Goal: Task Accomplishment & Management: Use online tool/utility

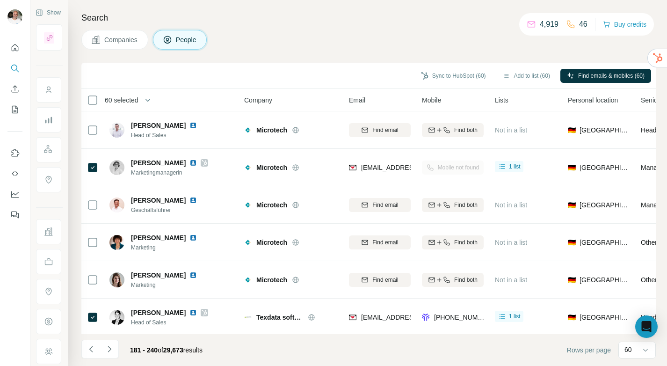
scroll to position [2023, 0]
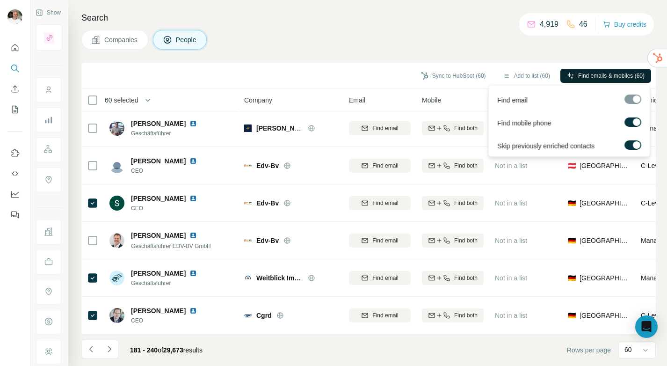
click at [570, 72] on button "Find emails & mobiles (60)" at bounding box center [605, 76] width 91 height 14
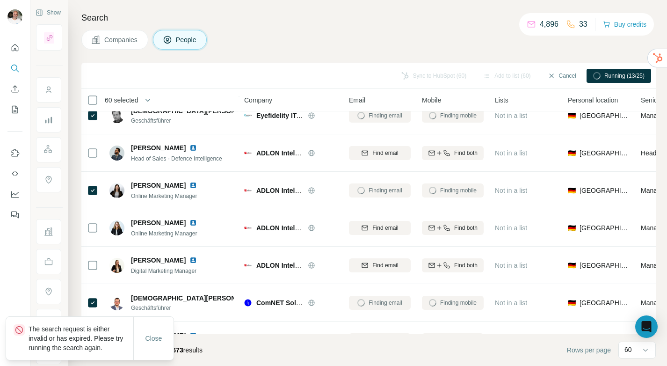
scroll to position [0, 0]
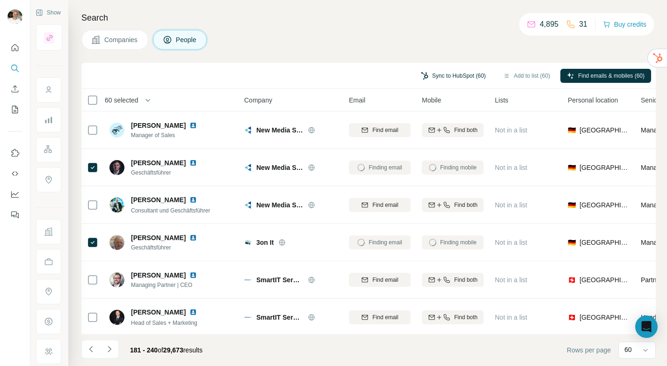
click at [464, 77] on button "Sync to HubSpot (60)" at bounding box center [454, 76] width 78 height 14
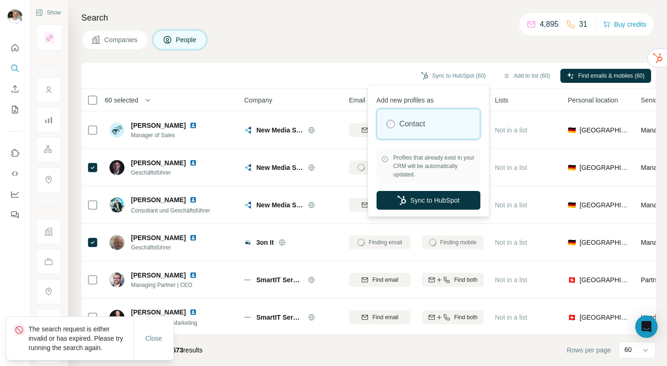
click at [430, 49] on div "Companies People" at bounding box center [368, 40] width 575 height 20
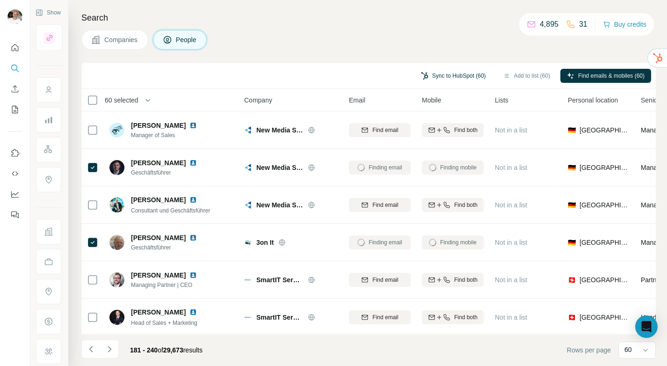
click at [452, 73] on button "Sync to HubSpot (60)" at bounding box center [454, 76] width 78 height 14
click at [382, 40] on div "Companies People" at bounding box center [368, 40] width 575 height 20
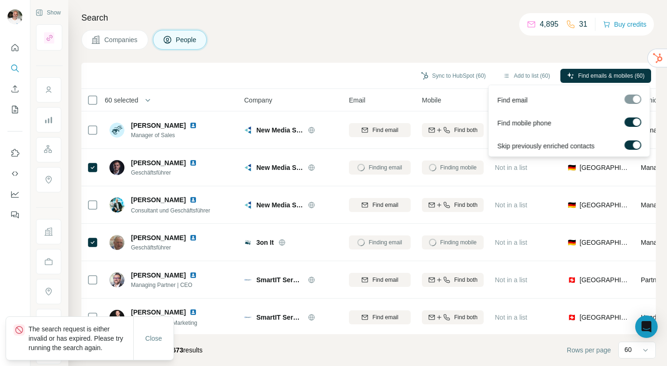
click at [629, 123] on label at bounding box center [633, 121] width 17 height 9
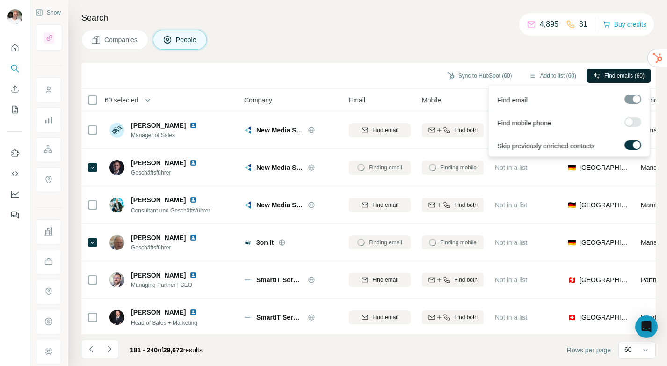
click at [619, 77] on span "Find emails (60)" at bounding box center [624, 76] width 40 height 8
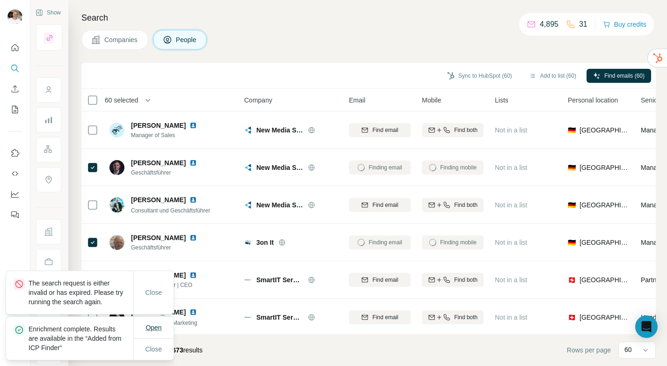
click at [151, 329] on span "Open" at bounding box center [154, 327] width 16 height 7
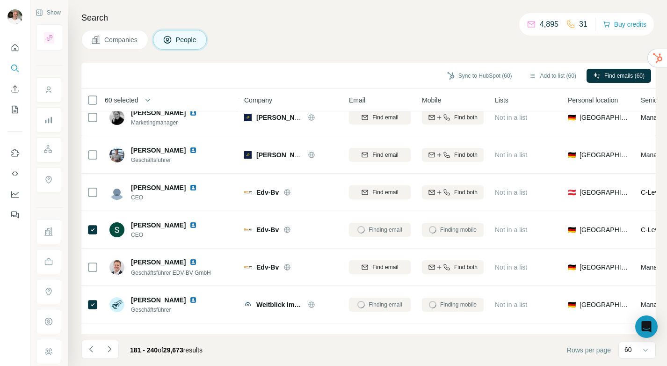
scroll to position [2023, 0]
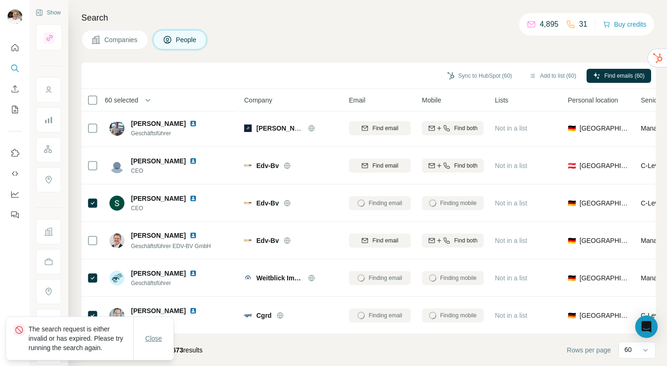
click at [146, 343] on button "Close" at bounding box center [154, 338] width 30 height 17
click at [152, 338] on span "Close" at bounding box center [154, 338] width 17 height 9
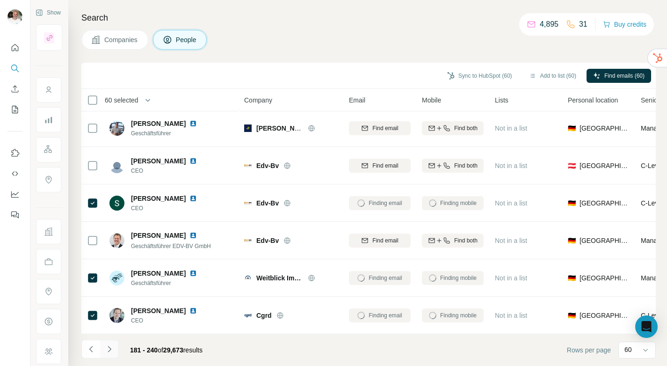
click at [112, 349] on icon "Navigate to next page" at bounding box center [109, 348] width 9 height 9
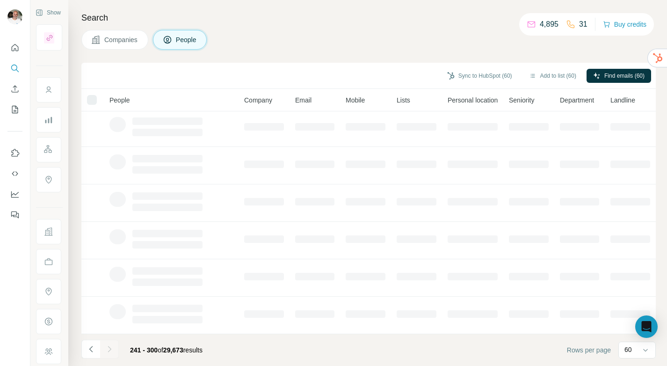
scroll to position [0, 0]
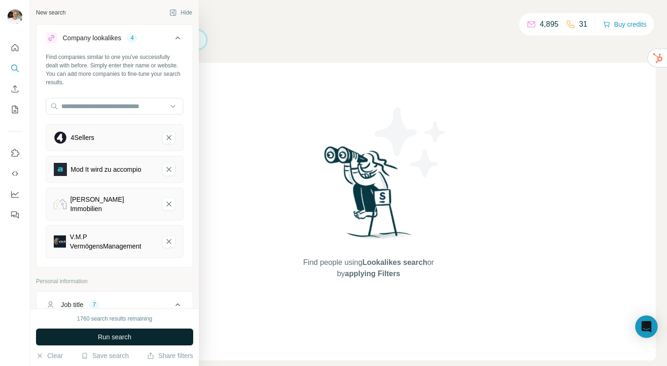
click at [114, 336] on span "Run search" at bounding box center [115, 336] width 34 height 9
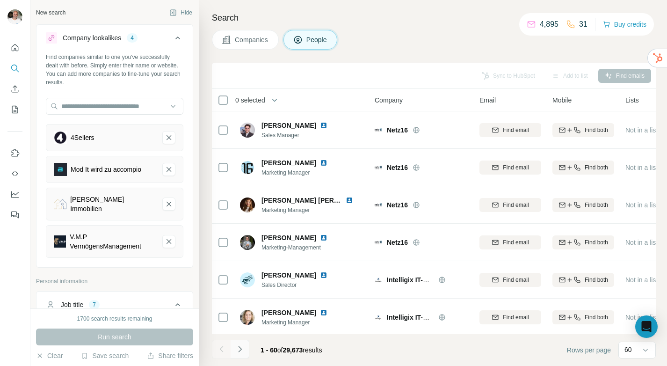
click at [247, 346] on button "Navigate to next page" at bounding box center [240, 349] width 19 height 19
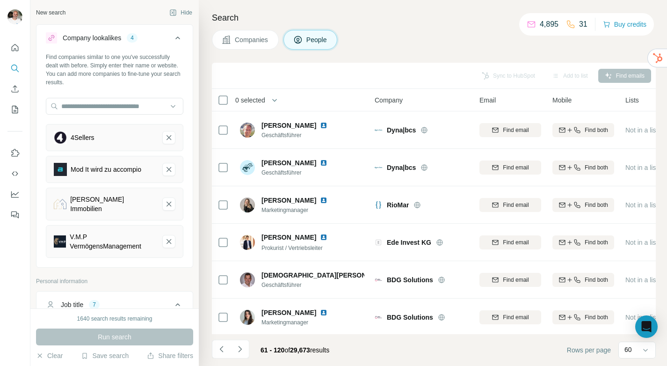
click at [242, 349] on icon "Navigate to next page" at bounding box center [239, 348] width 9 height 9
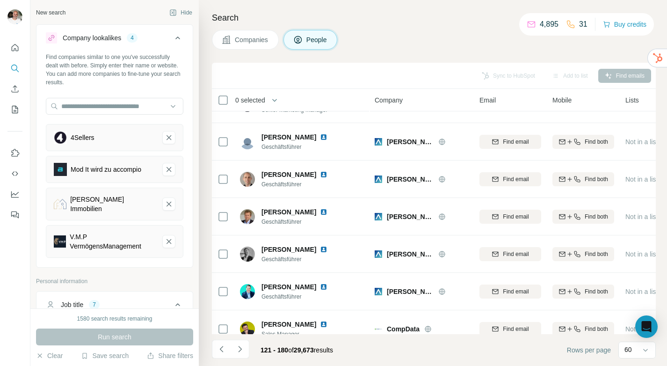
scroll to position [2023, 0]
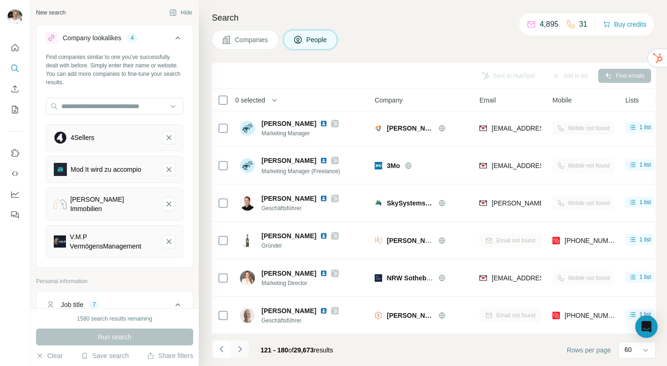
click at [244, 349] on icon "Navigate to next page" at bounding box center [239, 348] width 9 height 9
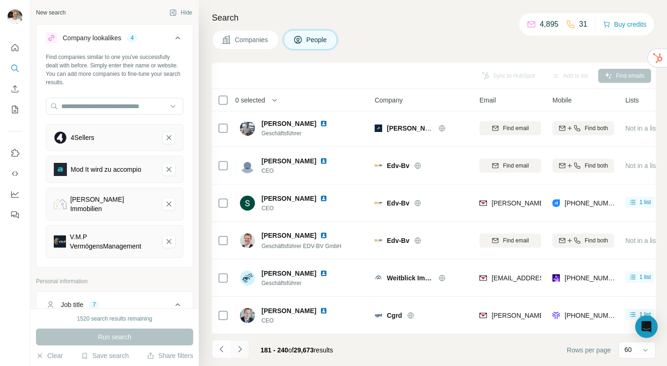
click at [244, 349] on icon "Navigate to next page" at bounding box center [239, 348] width 9 height 9
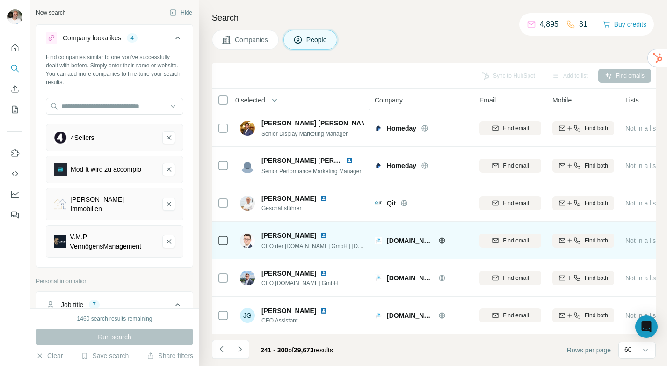
click at [248, 244] on img at bounding box center [247, 240] width 15 height 15
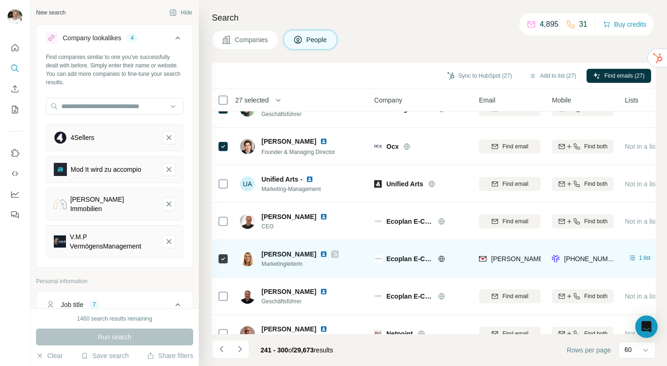
scroll to position [579, 0]
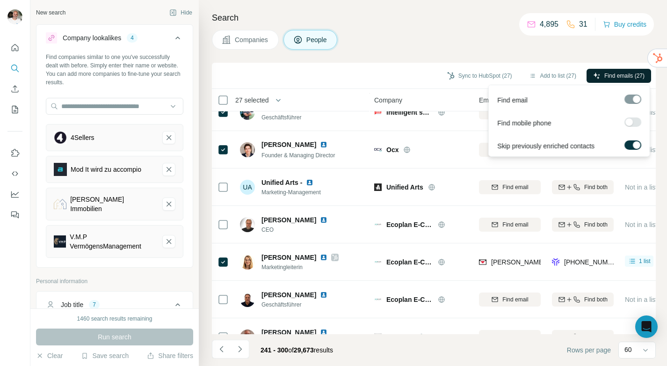
click at [628, 73] on span "Find emails (27)" at bounding box center [624, 76] width 40 height 8
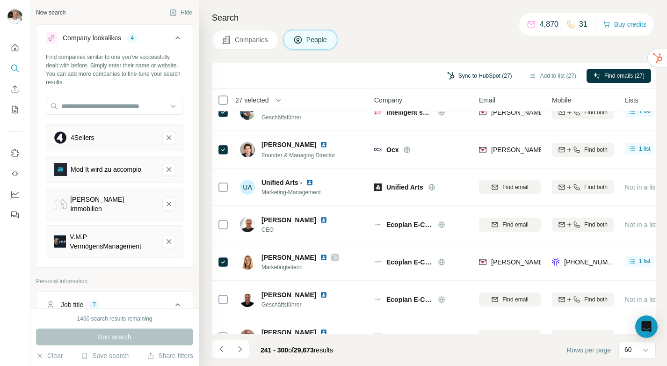
click at [476, 73] on button "Sync to HubSpot (27)" at bounding box center [480, 76] width 78 height 14
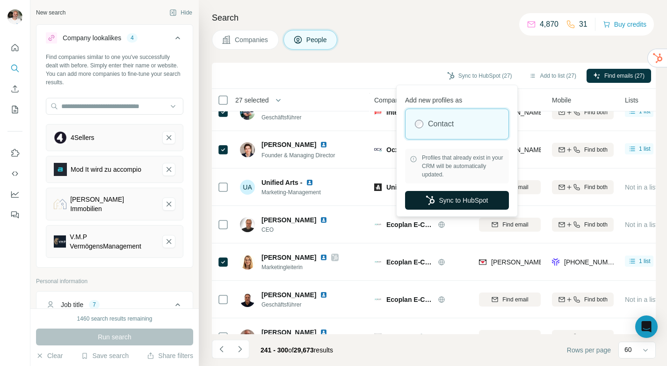
click at [456, 201] on button "Sync to HubSpot" at bounding box center [457, 200] width 104 height 19
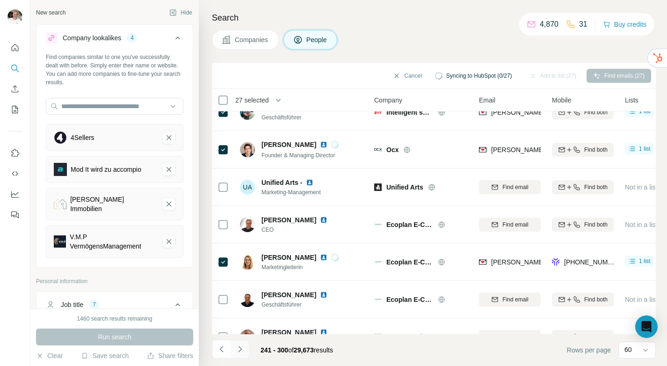
click at [244, 345] on icon "Navigate to next page" at bounding box center [239, 348] width 9 height 9
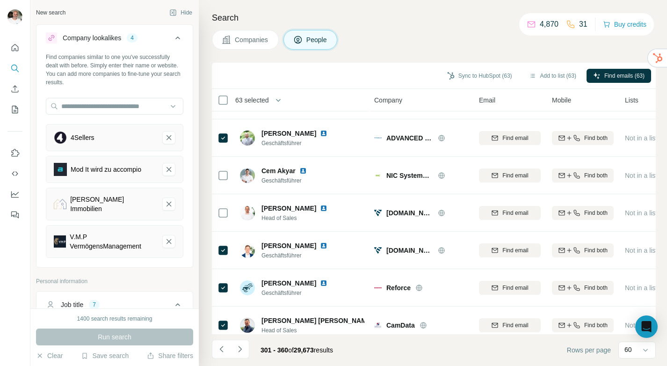
scroll to position [477, 0]
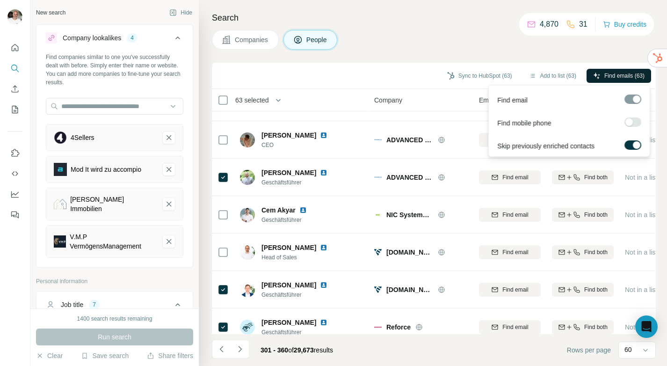
click at [611, 74] on span "Find emails (63)" at bounding box center [624, 76] width 40 height 8
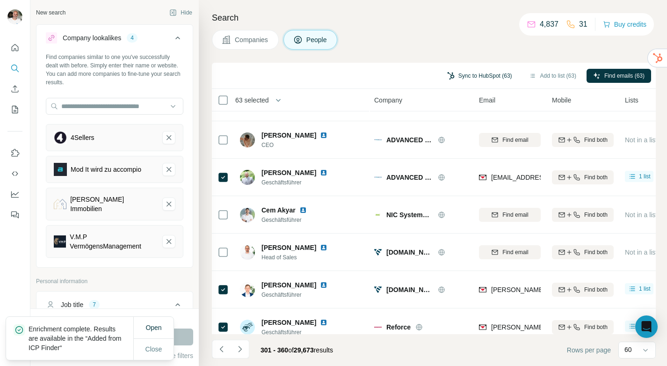
click at [470, 74] on button "Sync to HubSpot (63)" at bounding box center [480, 76] width 78 height 14
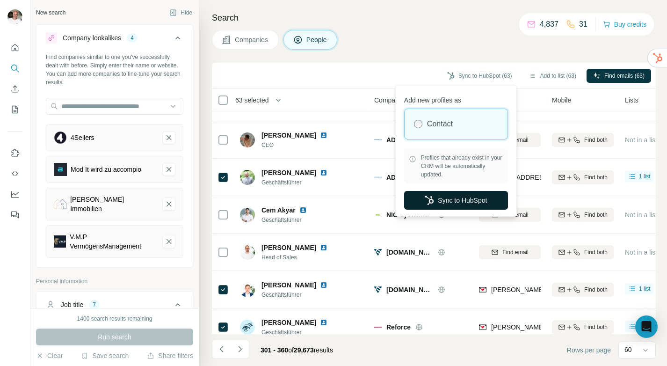
click at [465, 203] on button "Sync to HubSpot" at bounding box center [456, 200] width 104 height 19
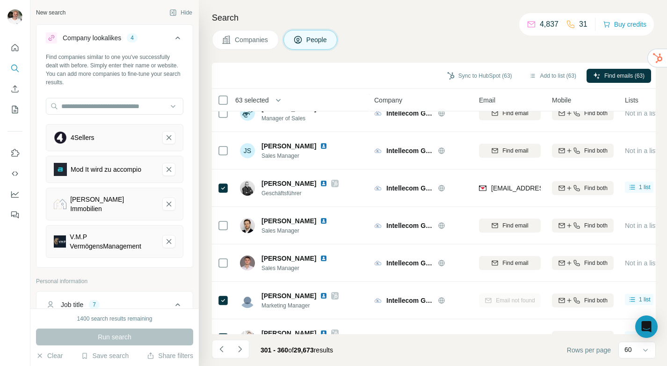
scroll to position [1932, 0]
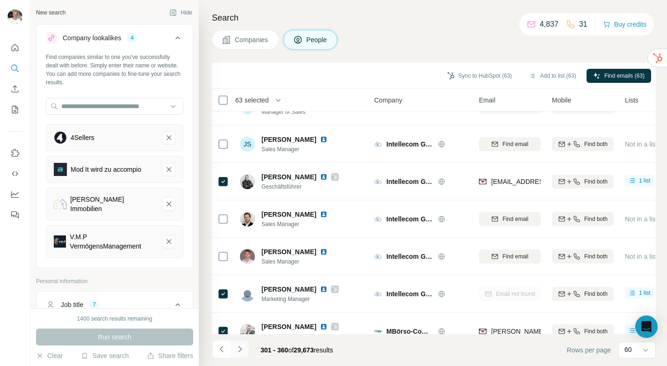
click at [242, 350] on icon "Navigate to next page" at bounding box center [239, 348] width 9 height 9
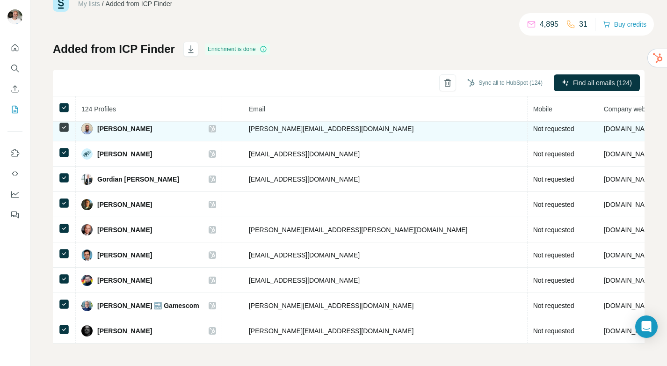
scroll to position [2912, 0]
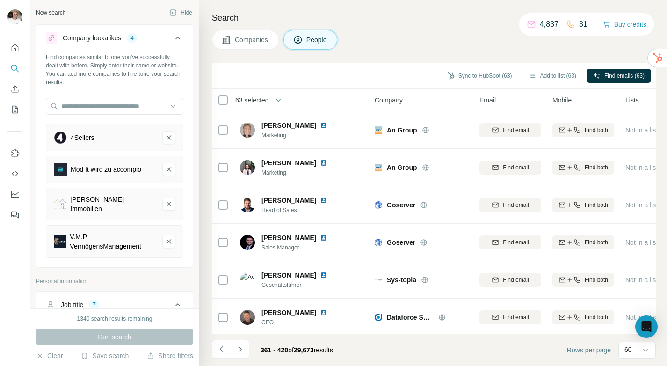
scroll to position [1932, 0]
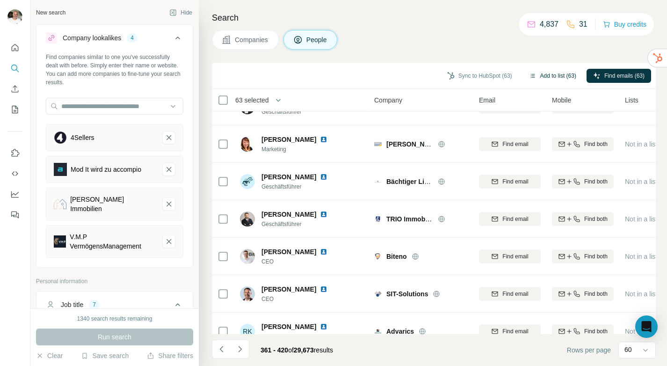
click at [548, 74] on button "Add to list (63)" at bounding box center [553, 76] width 60 height 14
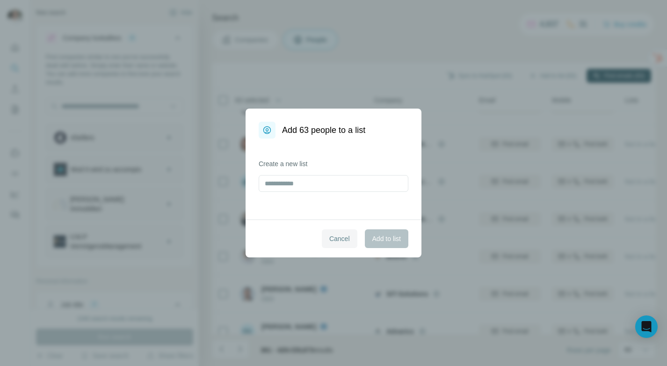
click at [338, 235] on span "Cancel" at bounding box center [339, 238] width 21 height 9
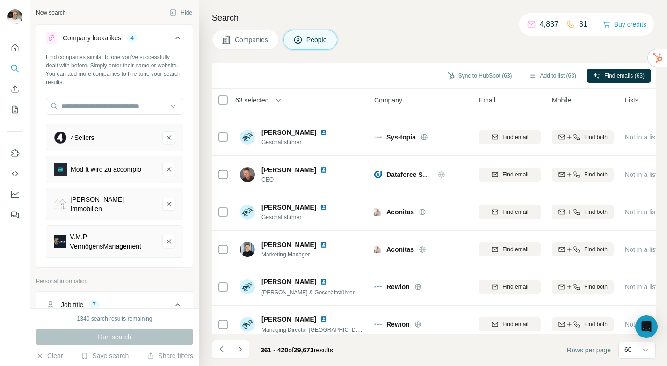
scroll to position [0, 0]
